Goal: Contribute content

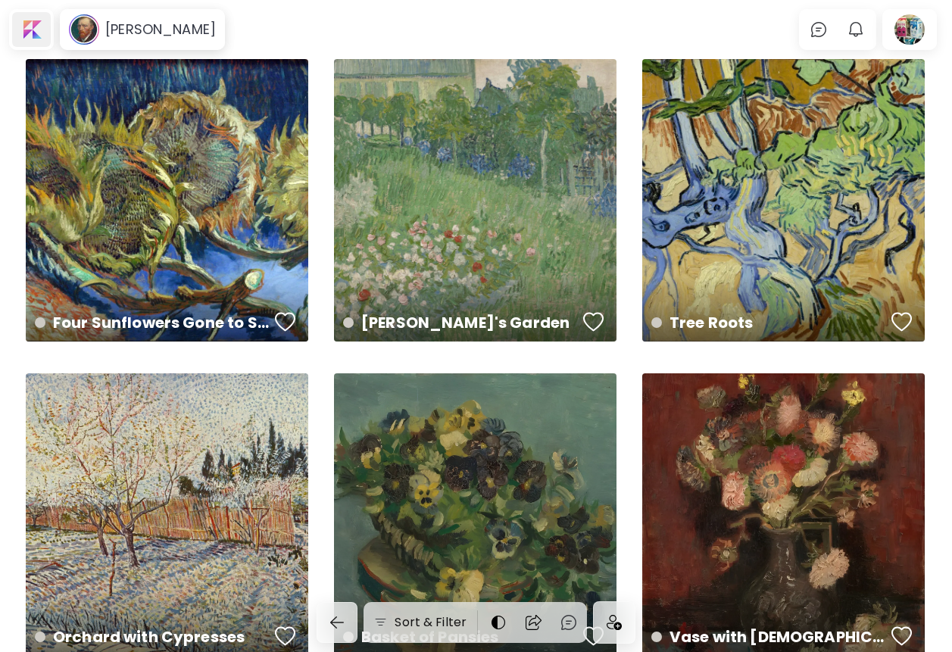
click at [29, 31] on div at bounding box center [31, 29] width 39 height 35
click at [912, 23] on div at bounding box center [910, 29] width 48 height 35
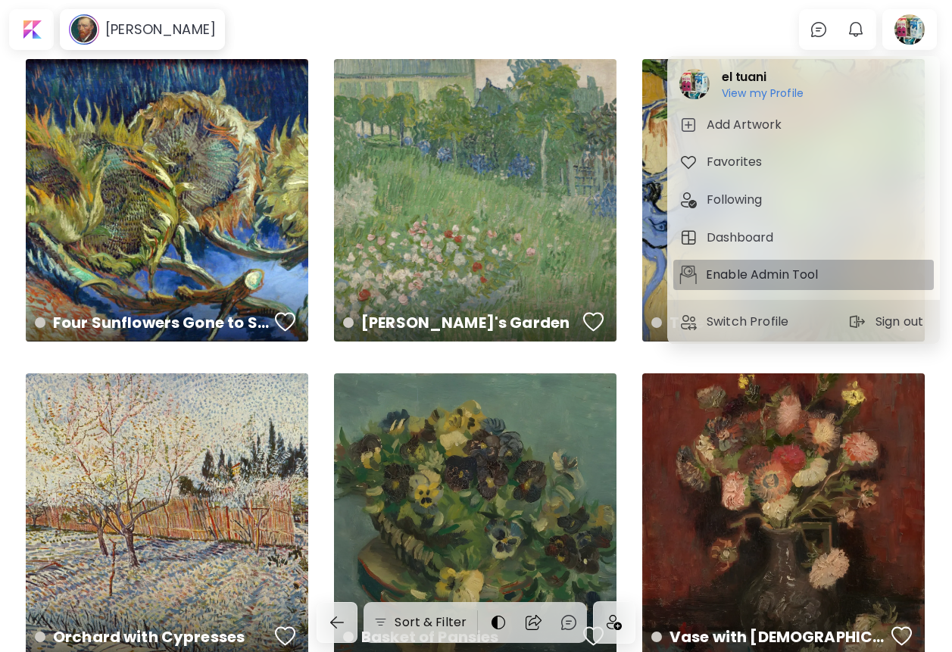
click at [756, 283] on p "Enable Admin Tool" at bounding box center [764, 275] width 117 height 18
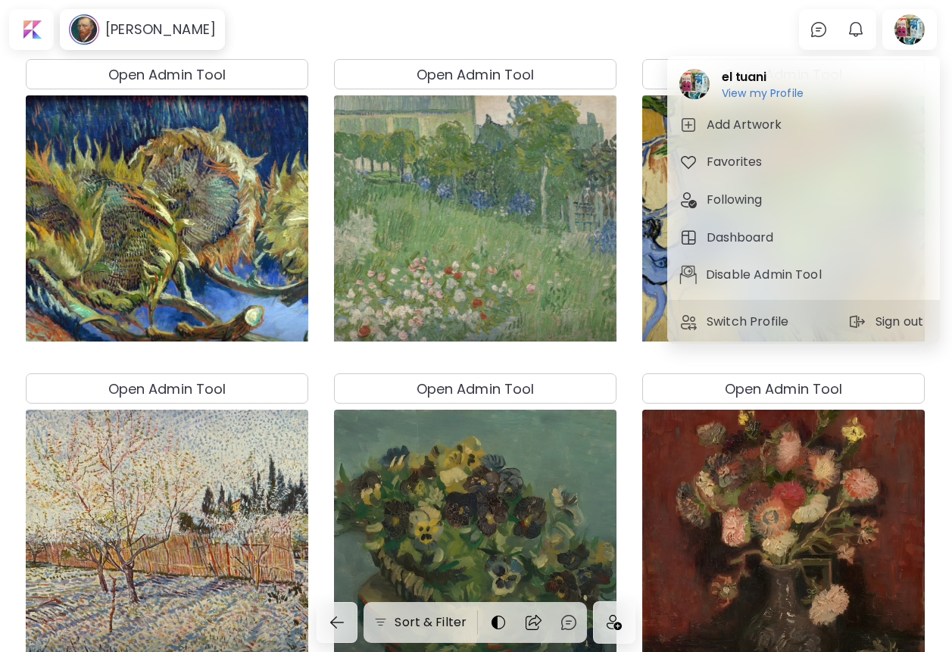
click at [505, 66] on div at bounding box center [476, 326] width 952 height 652
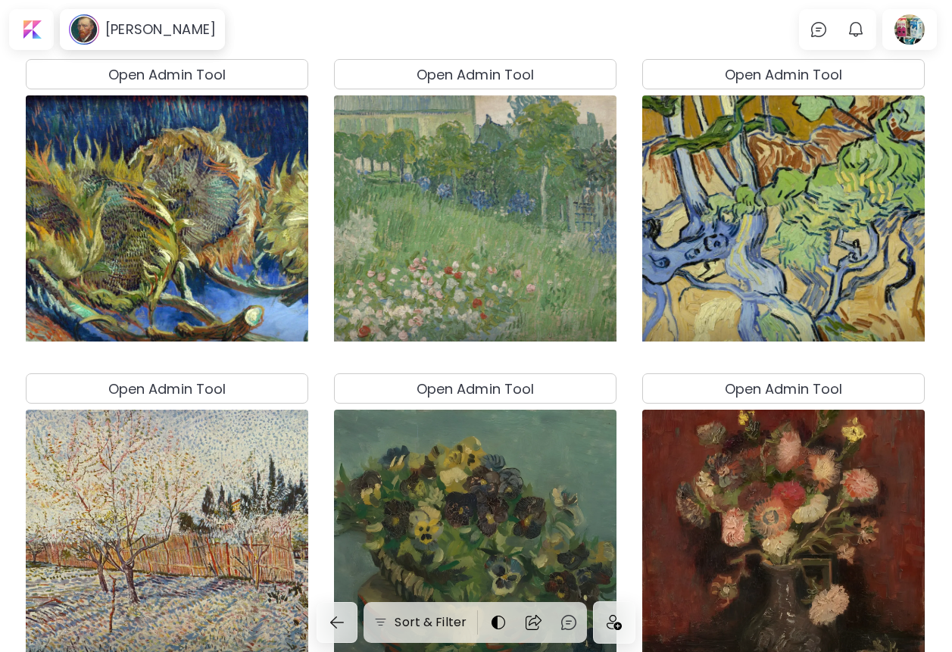
click at [488, 72] on h4 "Open Admin Tool" at bounding box center [476, 74] width 118 height 20
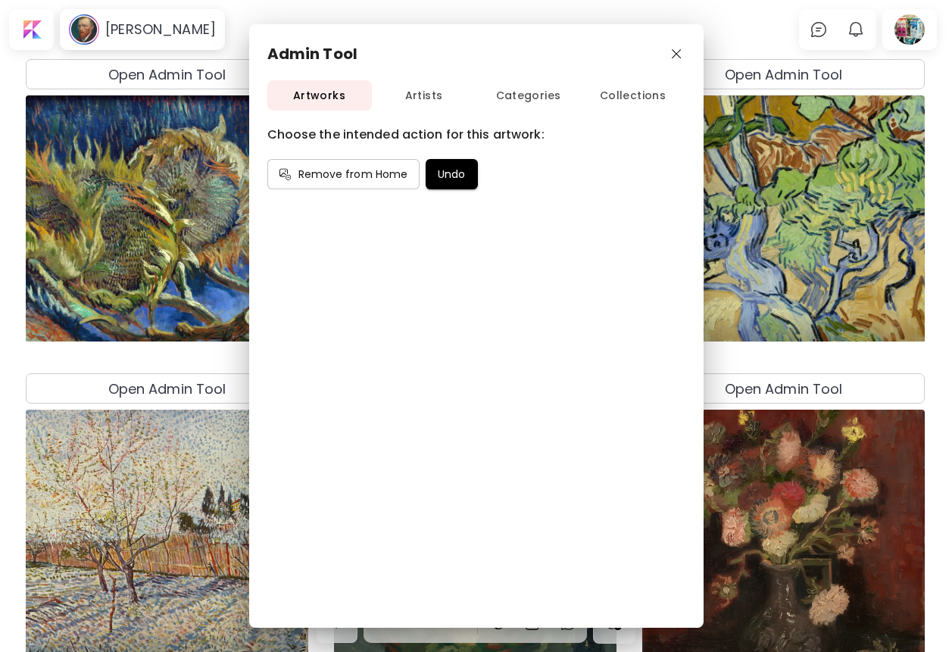
click at [431, 92] on span "Artists" at bounding box center [424, 95] width 105 height 19
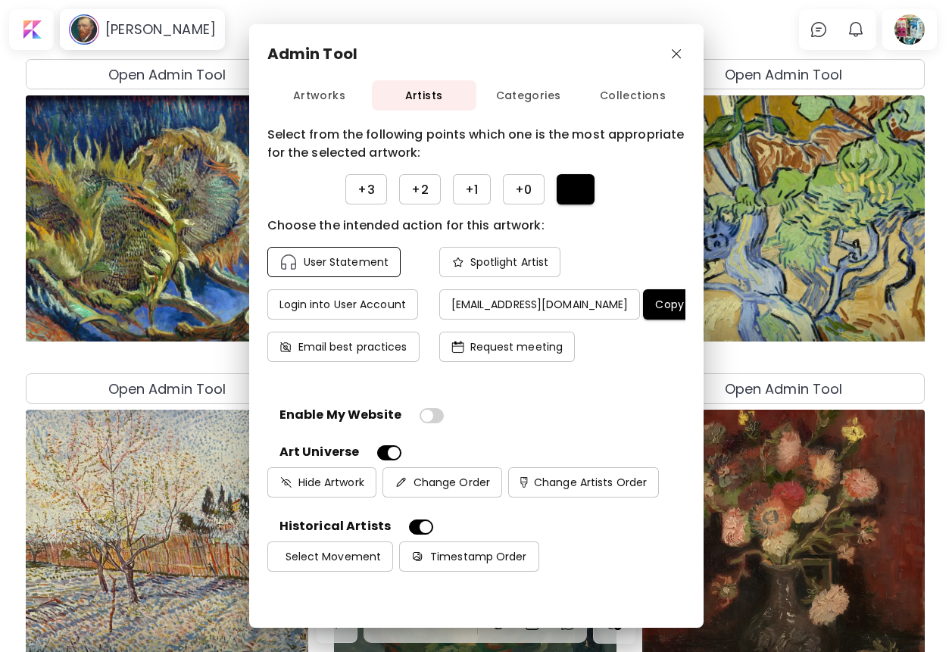
click at [358, 267] on h4 "User Statement" at bounding box center [346, 262] width 85 height 14
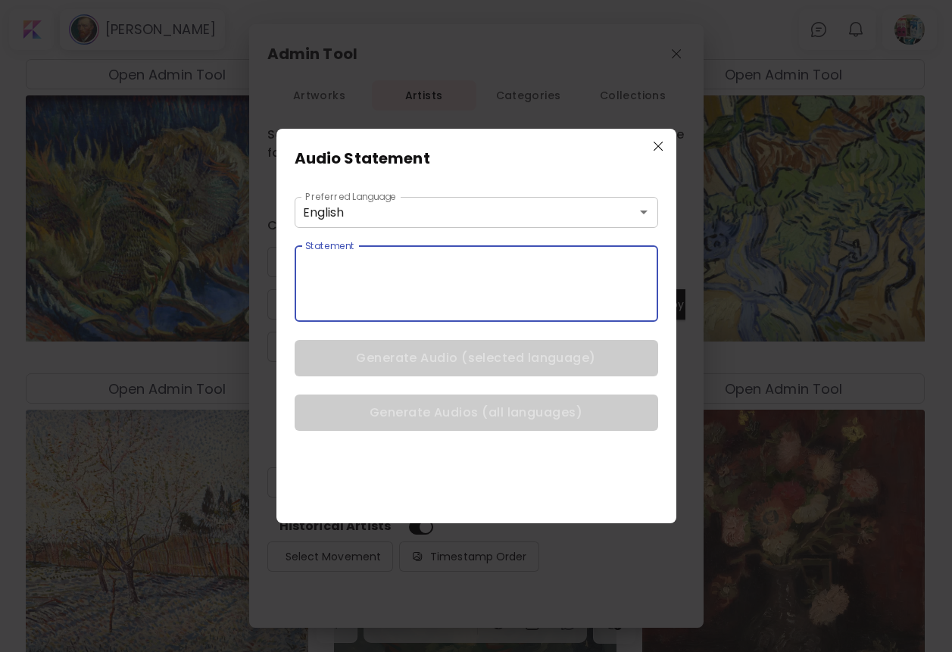
click at [474, 292] on textarea at bounding box center [481, 284] width 353 height 48
click at [356, 271] on textarea at bounding box center [481, 284] width 353 height 48
paste textarea "**********"
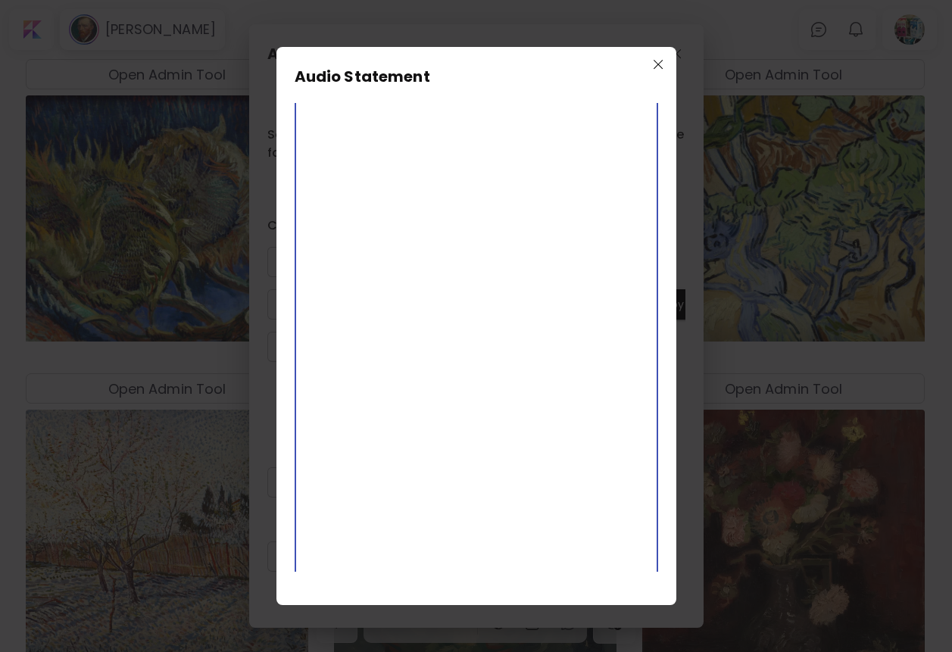
scroll to position [3863, 0]
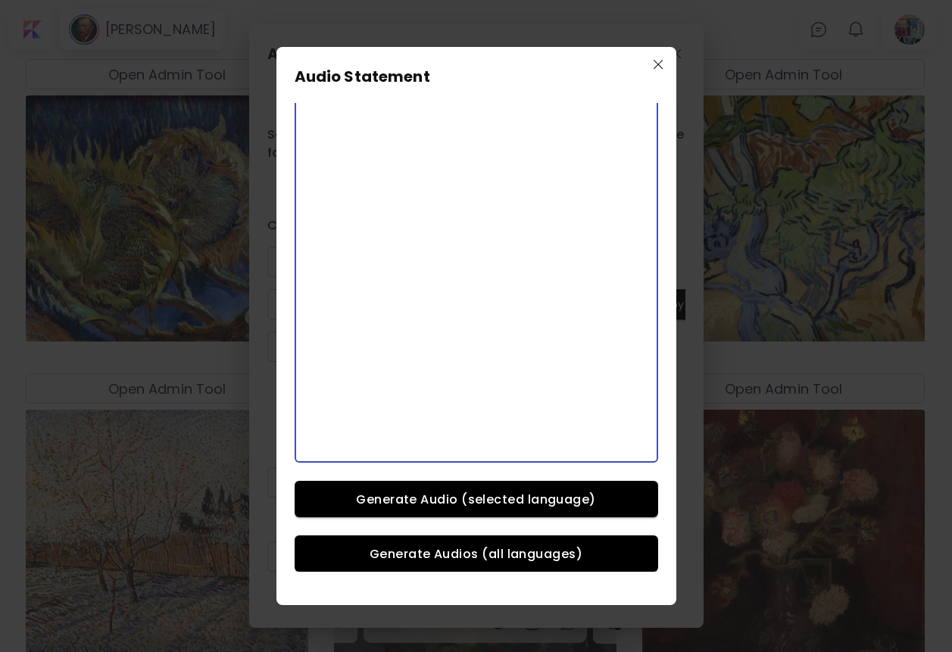
type textarea "**********"
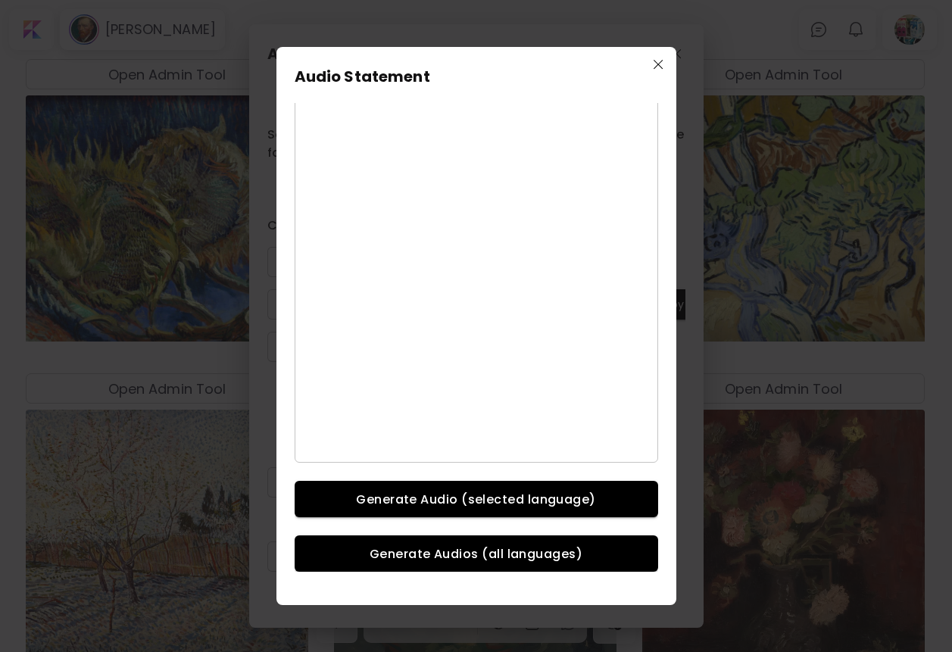
click at [525, 505] on span "Generate Audio (selected language)" at bounding box center [476, 500] width 327 height 16
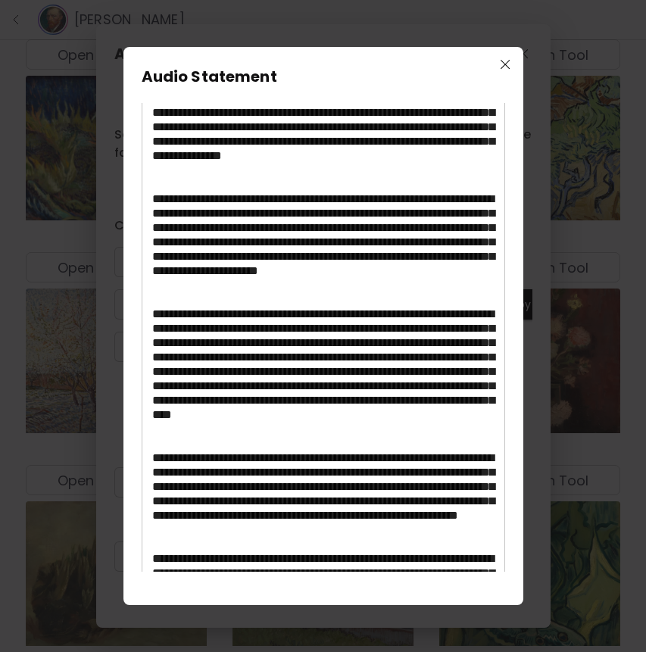
scroll to position [0, 0]
